Goal: Obtain resource: Download file/media

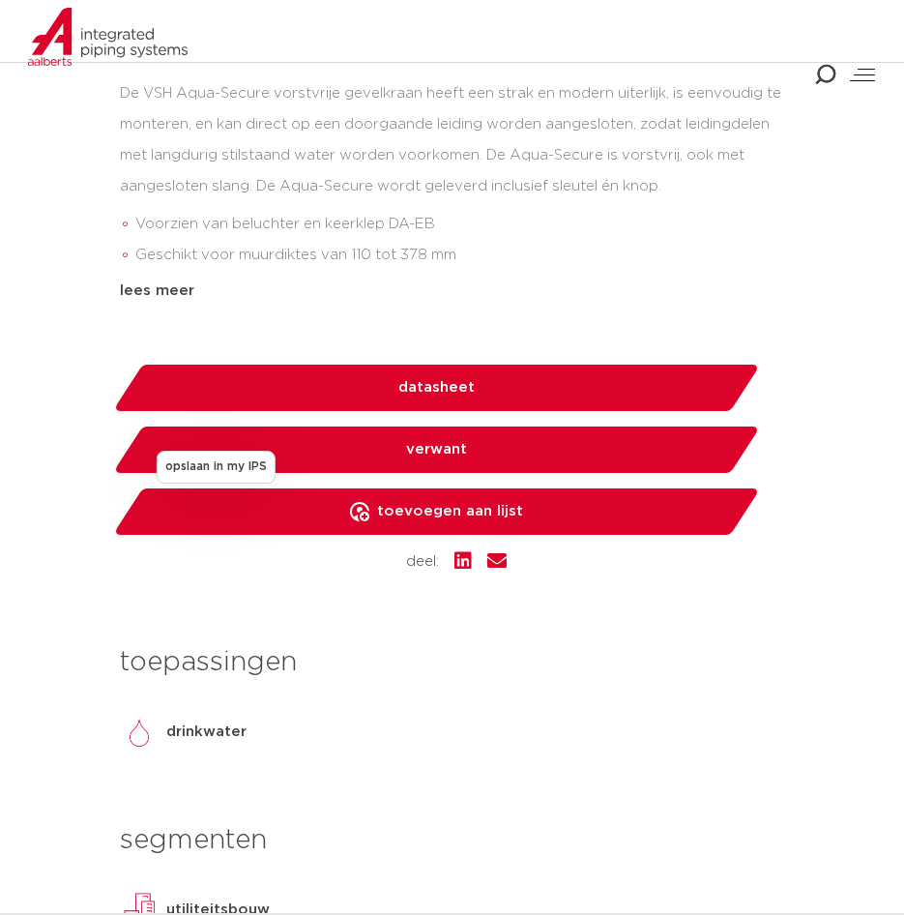
scroll to position [870, 0]
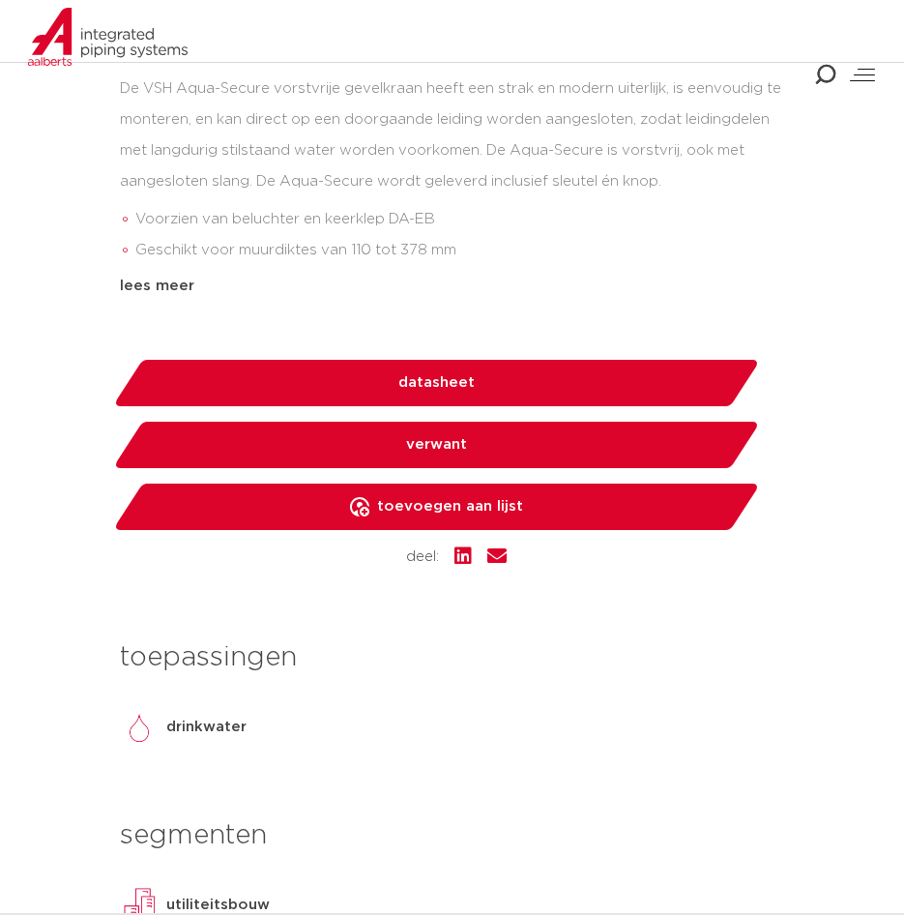
click at [533, 389] on link "datasheet" at bounding box center [436, 383] width 648 height 46
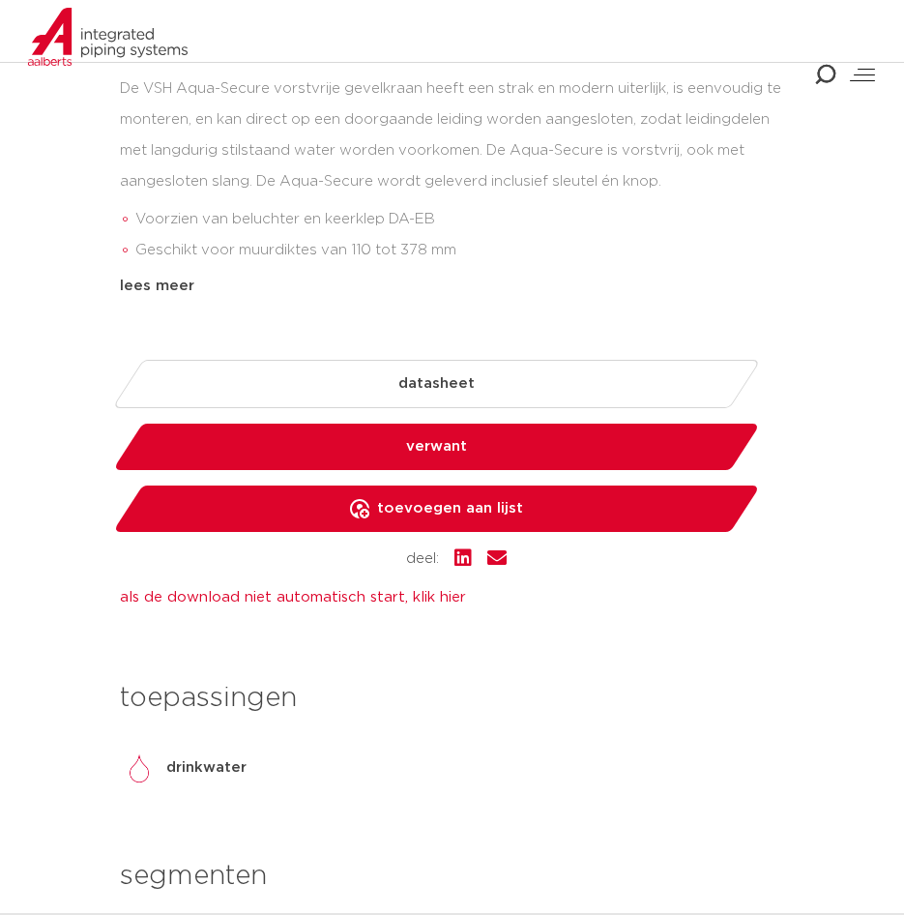
click at [520, 448] on link "verwant" at bounding box center [436, 447] width 648 height 46
select select "related"
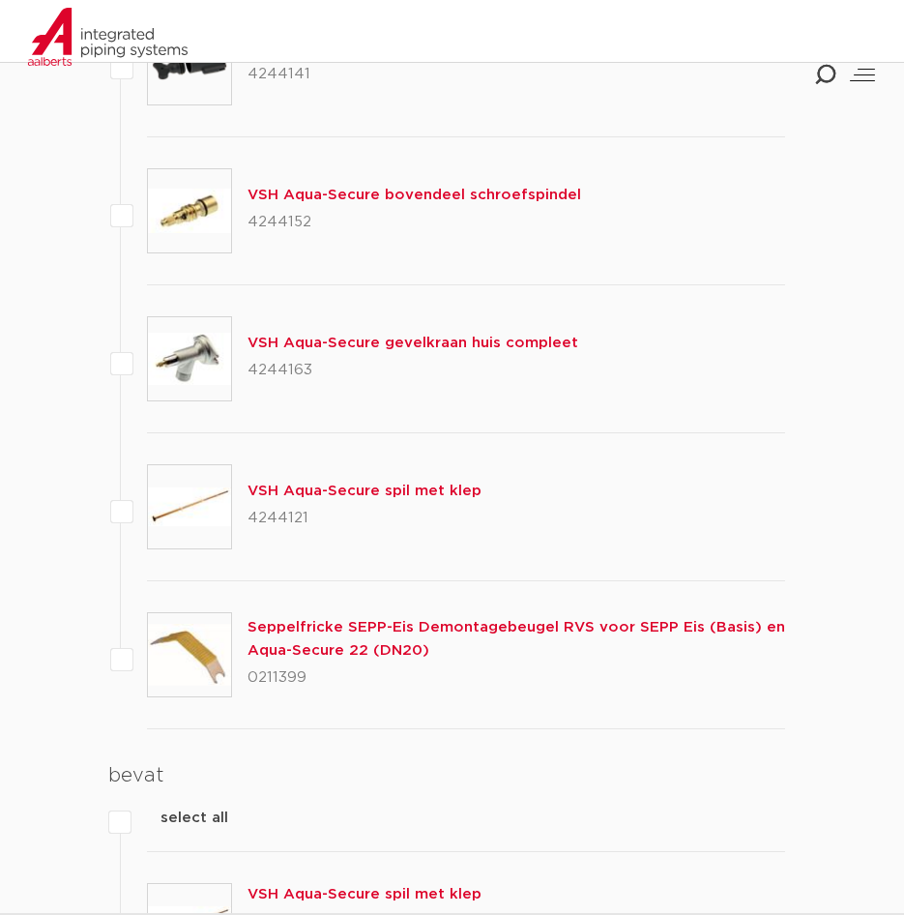
scroll to position [3000, 0]
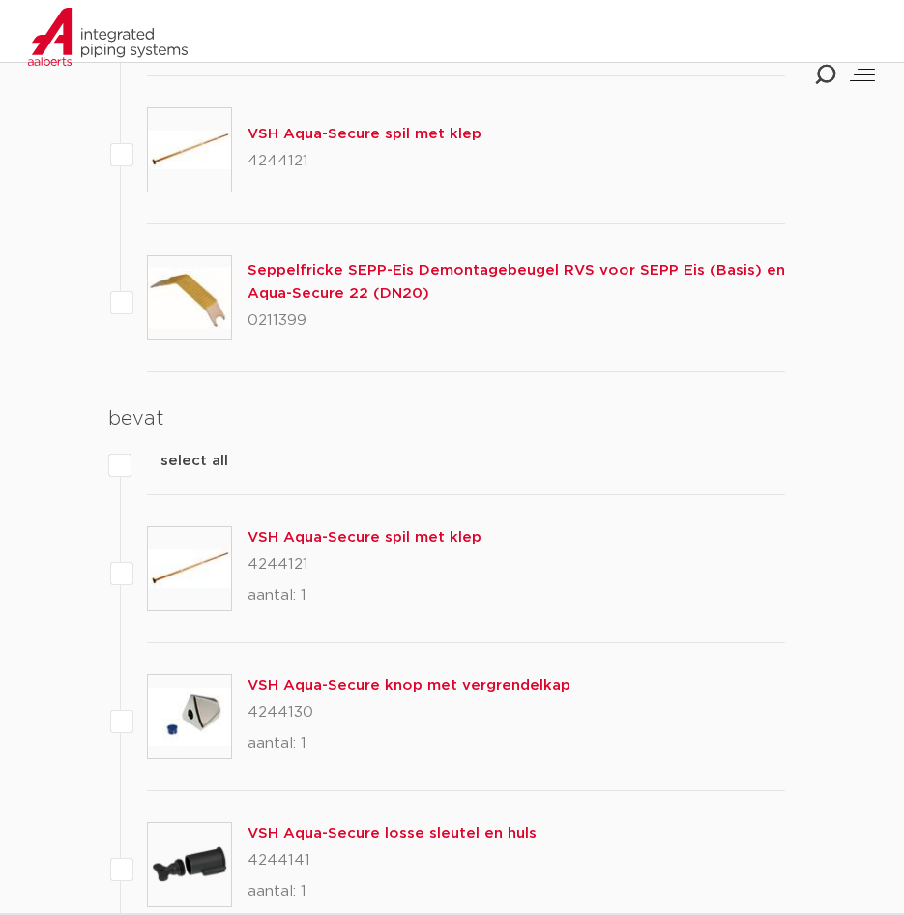
drag, startPoint x: 73, startPoint y: 524, endPoint x: 81, endPoint y: 306, distance: 218.7
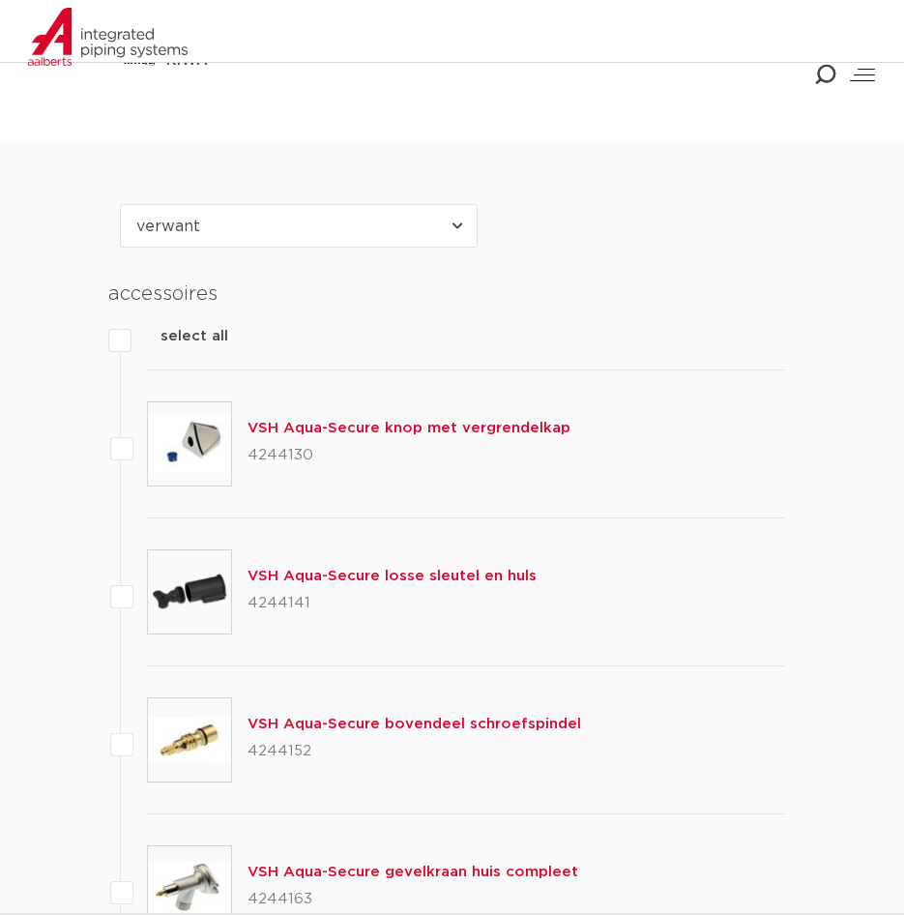
drag, startPoint x: 90, startPoint y: 407, endPoint x: 82, endPoint y: 250, distance: 157.8
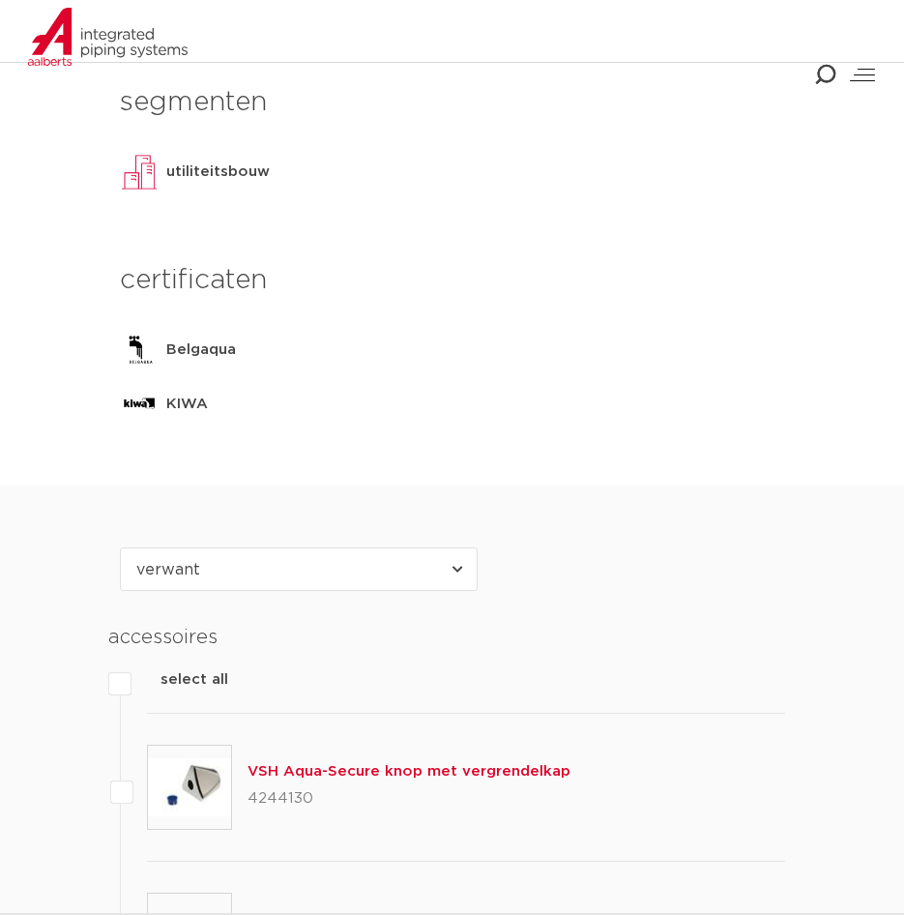
drag, startPoint x: 91, startPoint y: 303, endPoint x: 89, endPoint y: 258, distance: 44.5
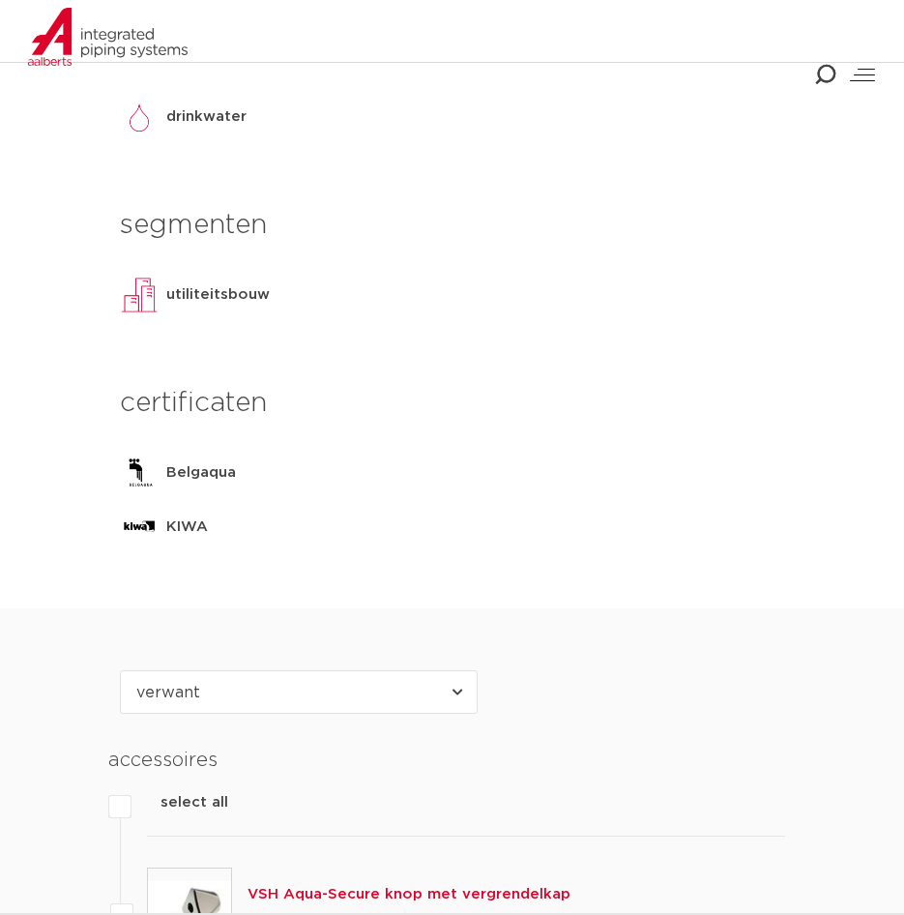
drag, startPoint x: 87, startPoint y: 399, endPoint x: 65, endPoint y: 281, distance: 120.1
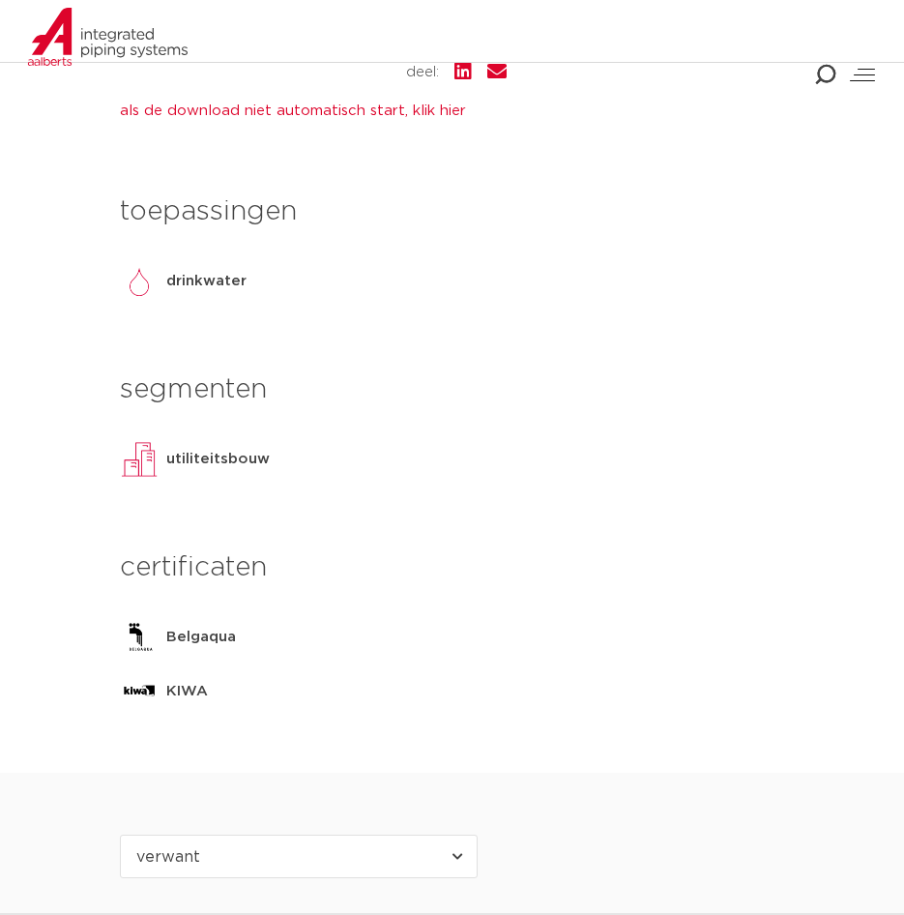
drag, startPoint x: 100, startPoint y: 405, endPoint x: 99, endPoint y: 369, distance: 35.8
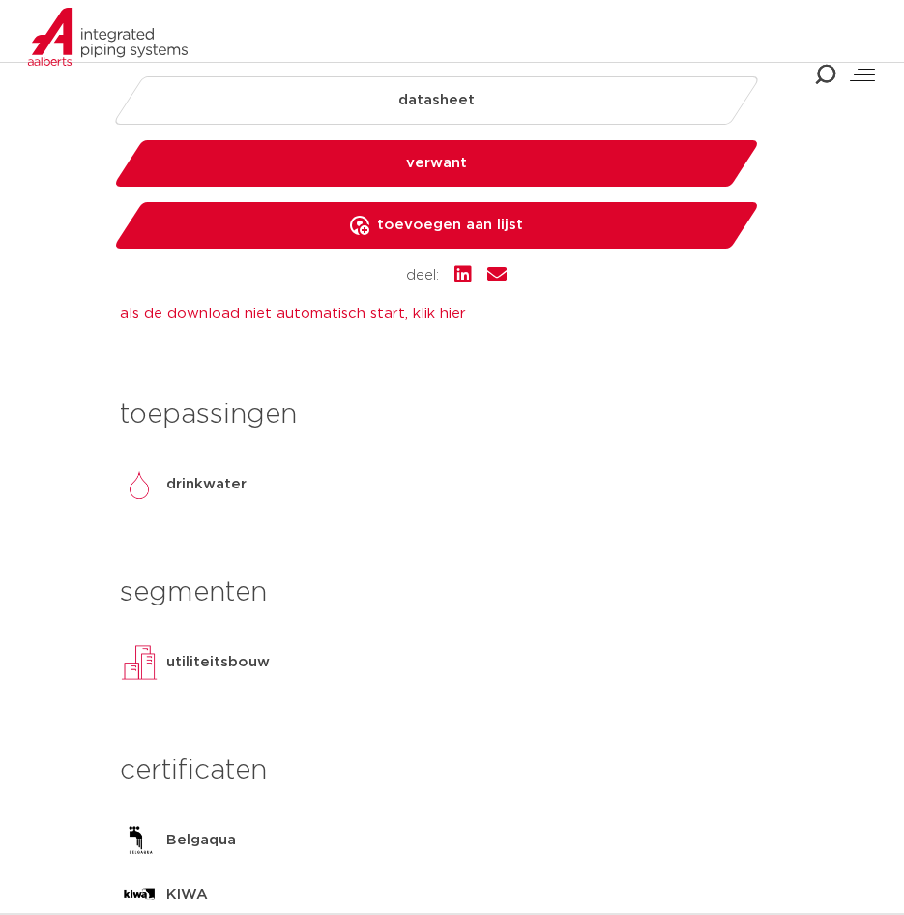
drag, startPoint x: 91, startPoint y: 315, endPoint x: 90, endPoint y: 302, distance: 13.6
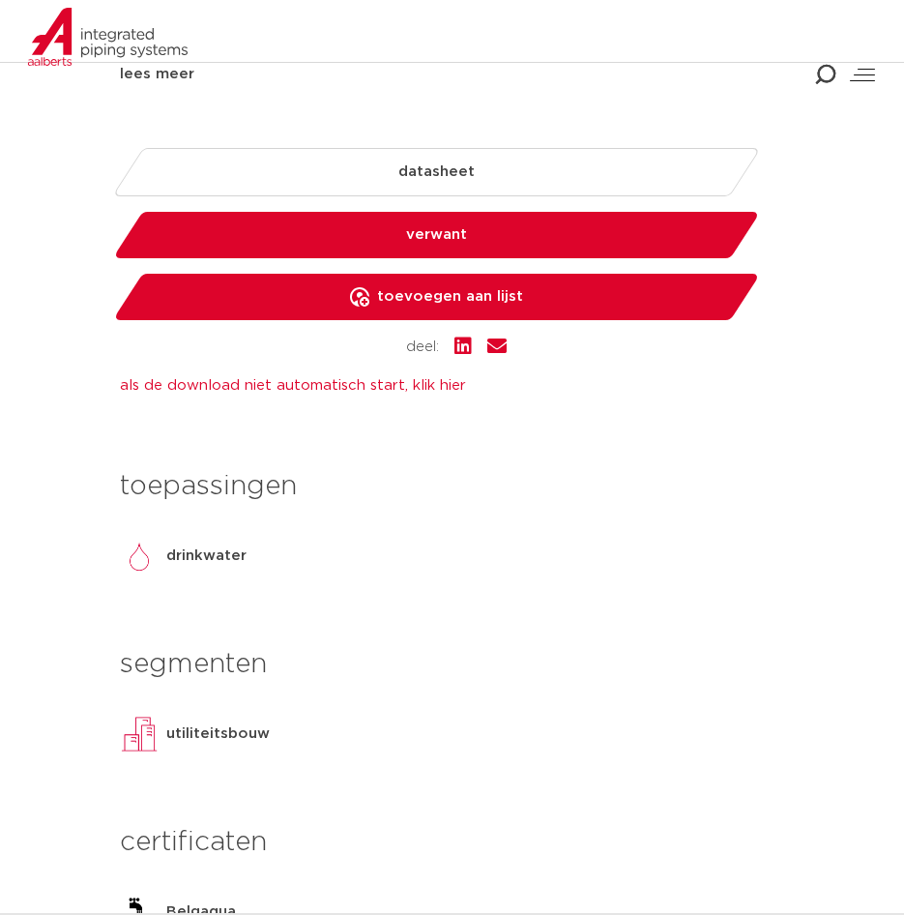
drag, startPoint x: 90, startPoint y: 349, endPoint x: 80, endPoint y: 279, distance: 71.3
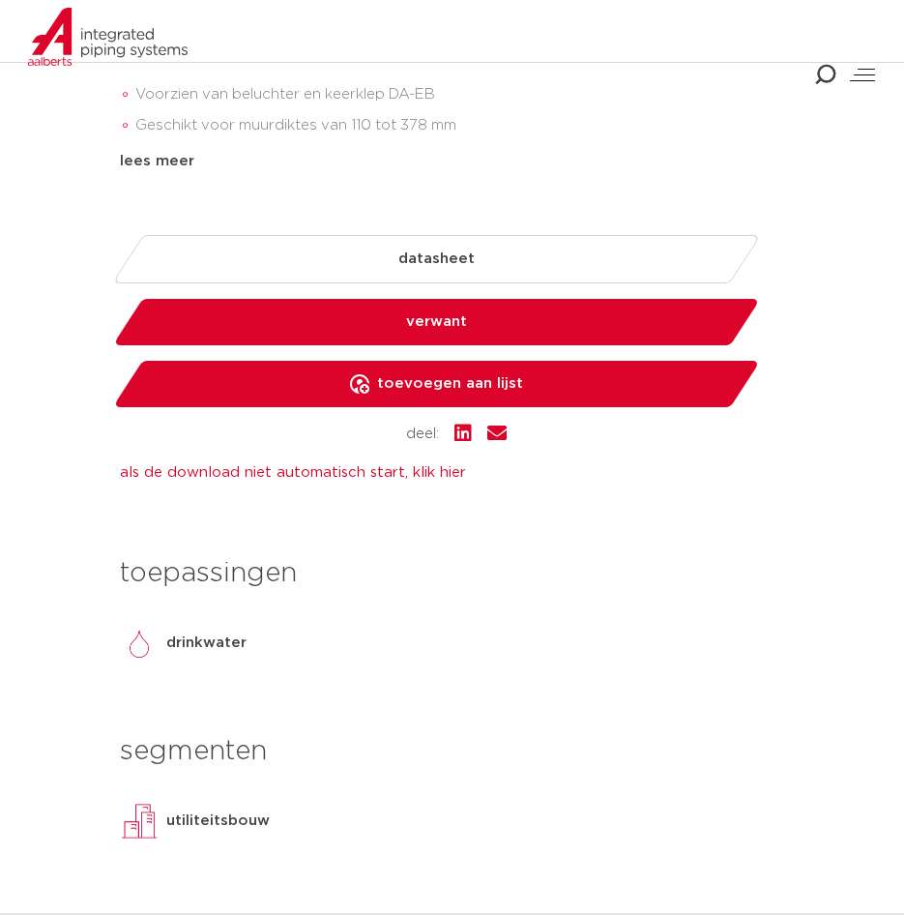
click at [220, 484] on div "als de download niet automatisch start, klik hier PDF generatie is niet gelukt,…" at bounding box center [452, 472] width 665 height 23
click at [220, 476] on link "als de download niet automatisch start, klik hier" at bounding box center [293, 472] width 346 height 15
click at [287, 477] on link "als de download niet automatisch start, klik hier" at bounding box center [293, 472] width 346 height 15
click at [171, 208] on div "artikel: 4244042 De VSH Aqua-Secure vorstvrije gevelkraan heeft een strak en mo…" at bounding box center [452, 178] width 665 height 536
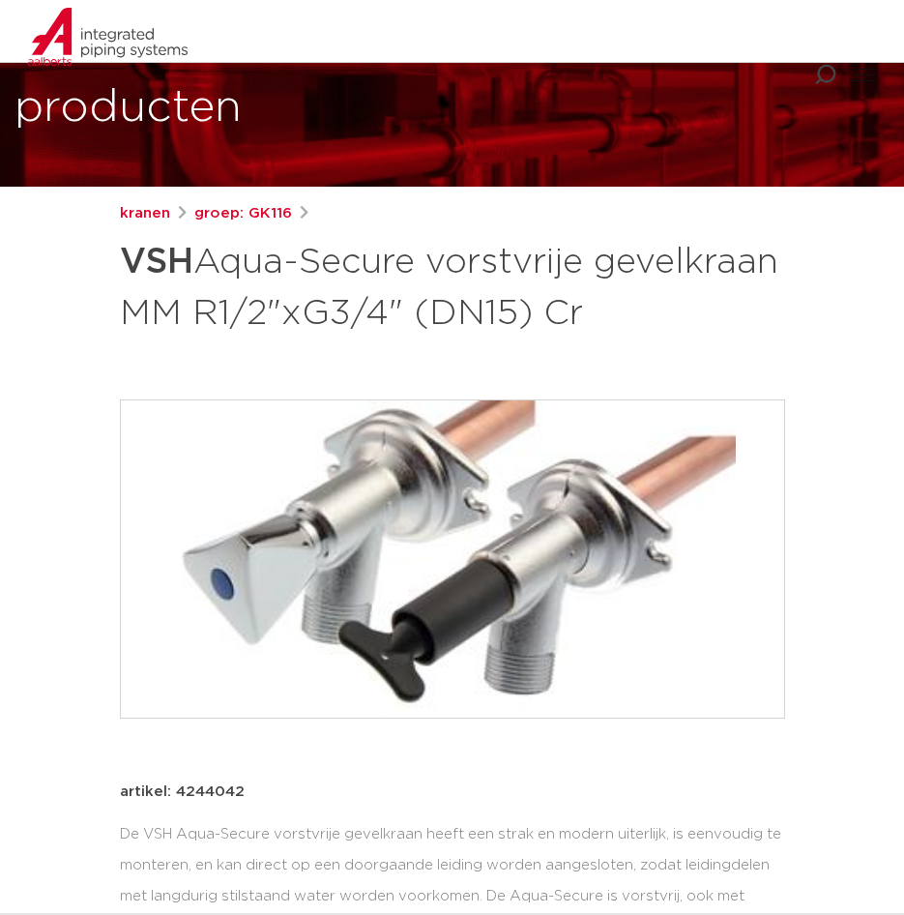
scroll to position [28, 0]
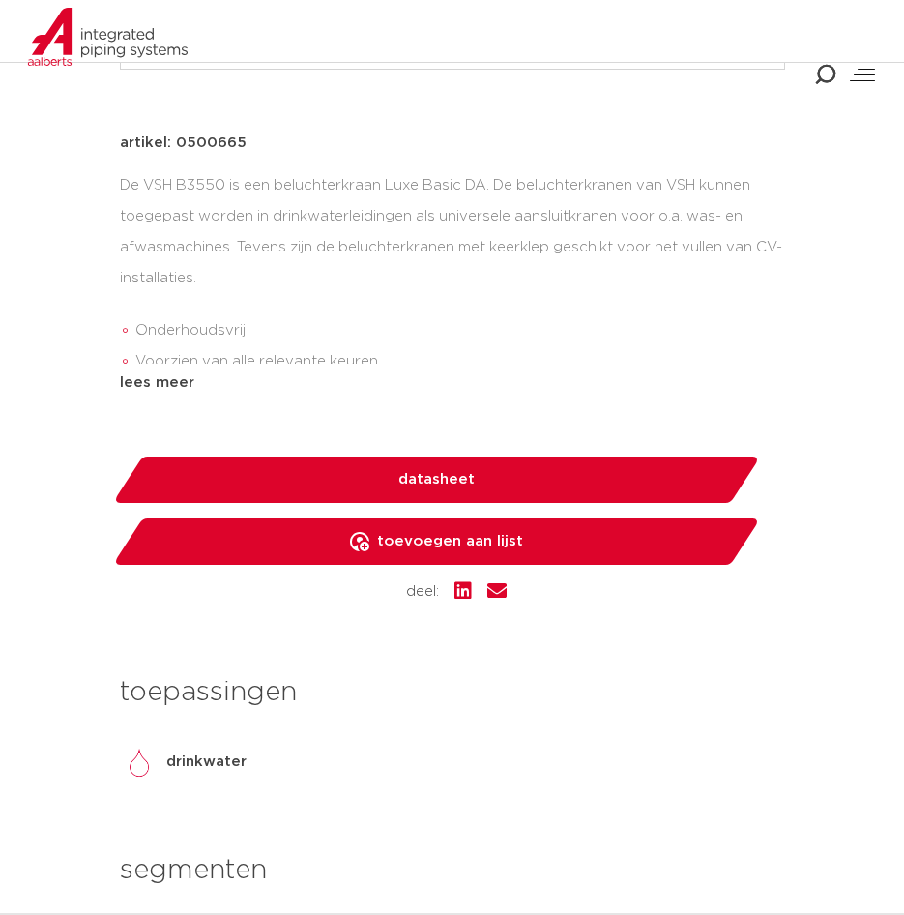
click at [152, 366] on div "artikel: 0500665 De VSH B3550 is een beluchterkraan Luxe Basic DA. De beluchter…" at bounding box center [452, 263] width 665 height 263
click at [159, 395] on div "artikel: 0500665 De VSH B3550 is een beluchterkraan Luxe Basic DA. De beluchter…" at bounding box center [452, 368] width 665 height 472
click at [162, 374] on div "lees meer" at bounding box center [452, 382] width 665 height 23
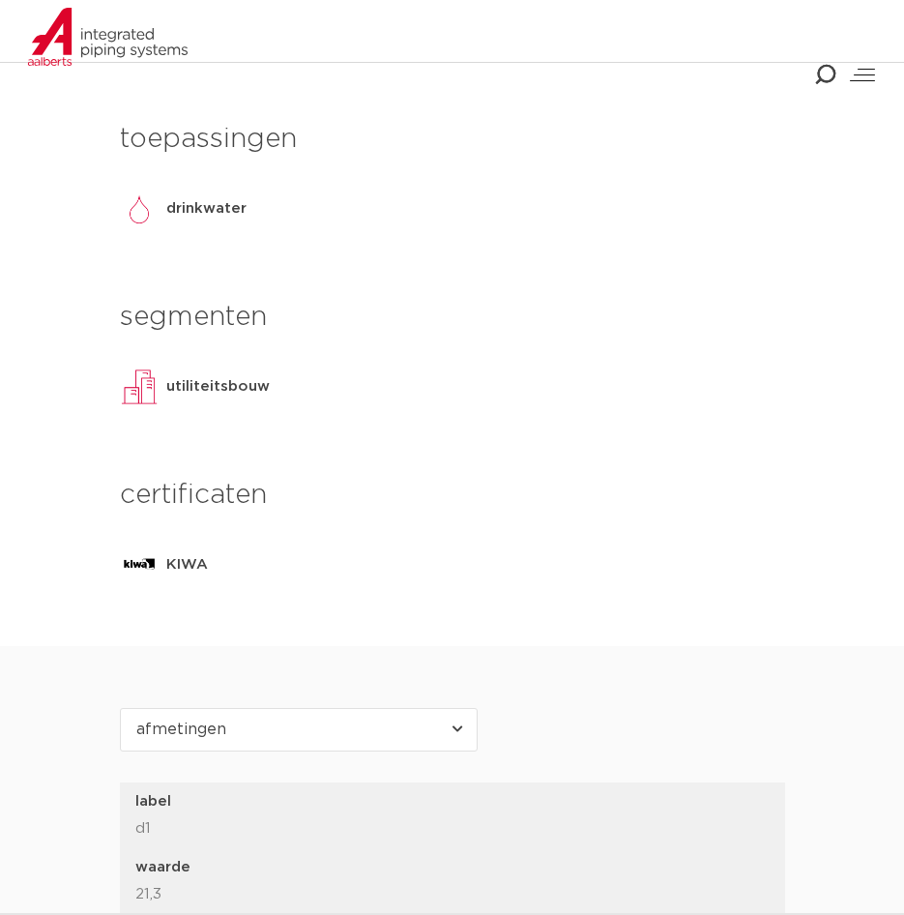
click at [203, 403] on div "utiliteitsbouw" at bounding box center [217, 386] width 103 height 39
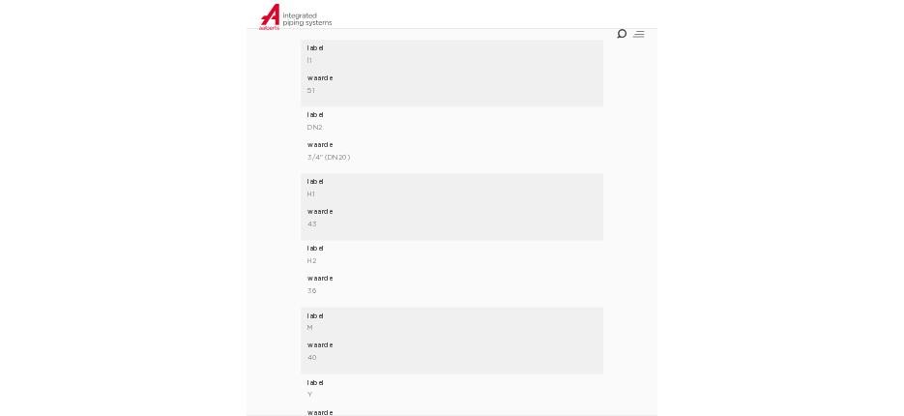
scroll to position [2321, 0]
